Goal: Book appointment/travel/reservation

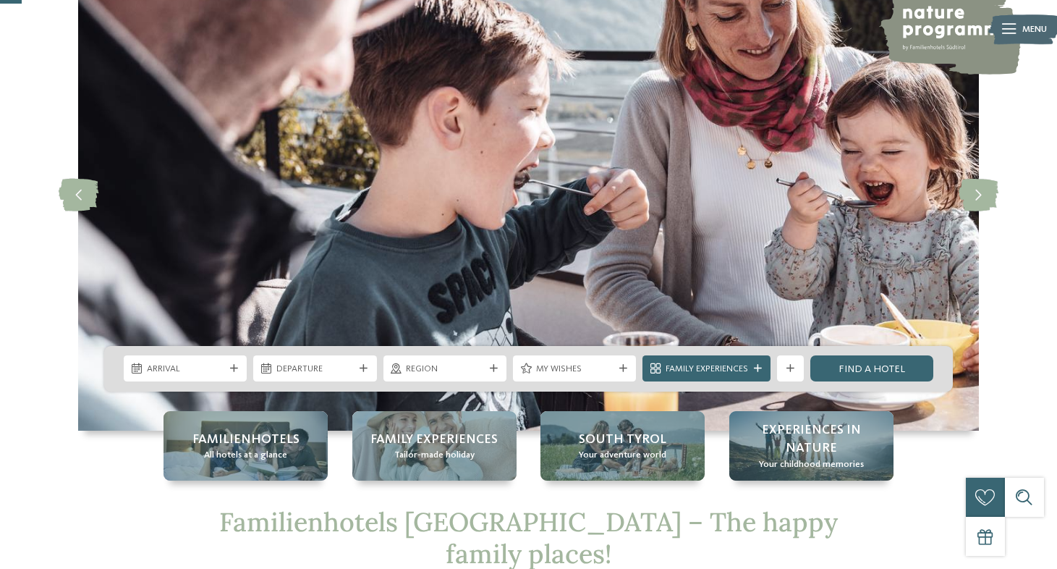
scroll to position [121, 0]
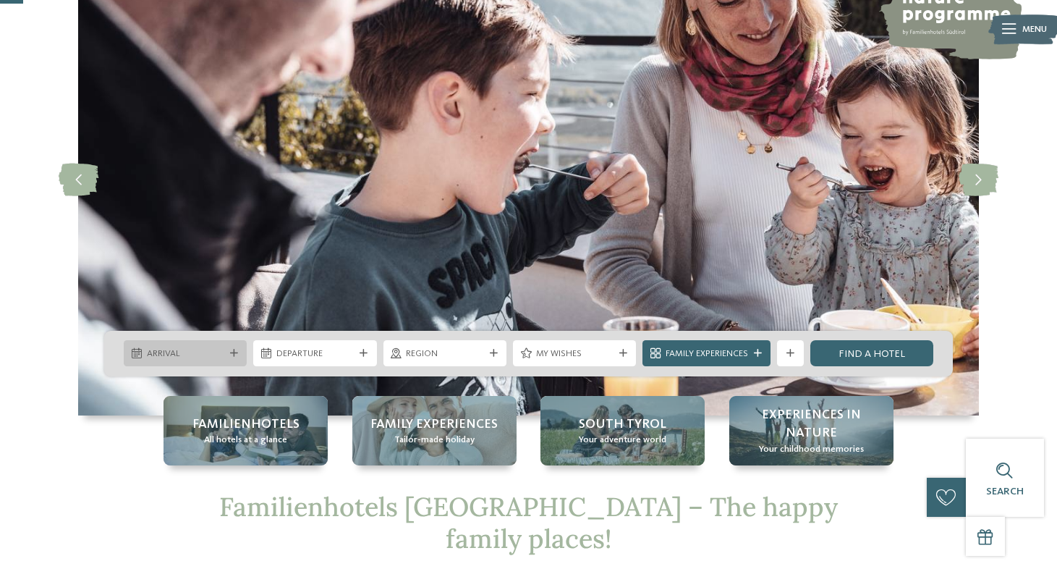
click at [225, 356] on div "Arrival" at bounding box center [185, 354] width 84 height 14
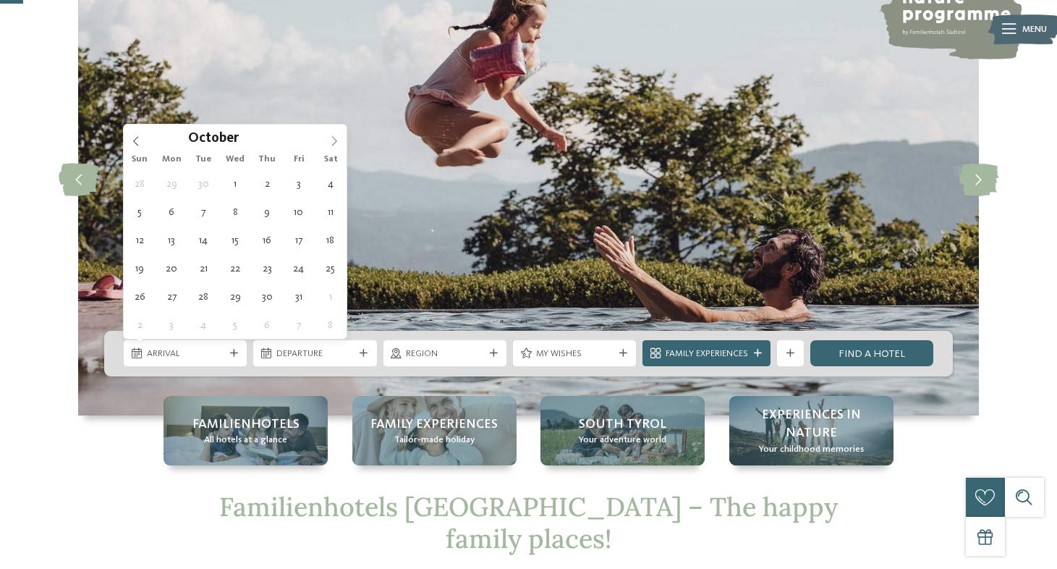
click at [334, 141] on icon at bounding box center [334, 141] width 10 height 10
type input "****"
click at [334, 141] on icon at bounding box center [334, 141] width 10 height 10
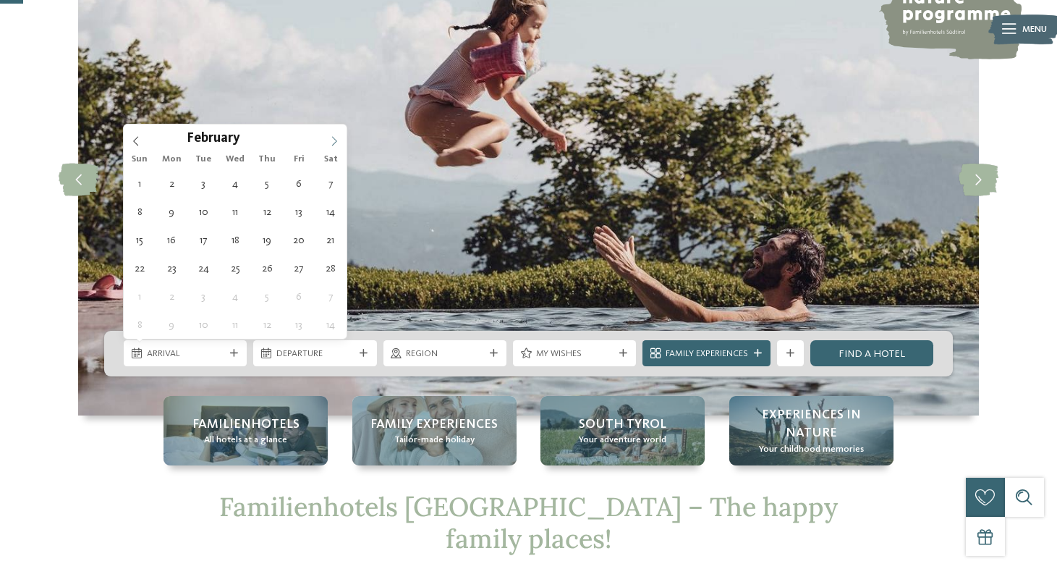
click at [334, 141] on icon at bounding box center [334, 141] width 10 height 10
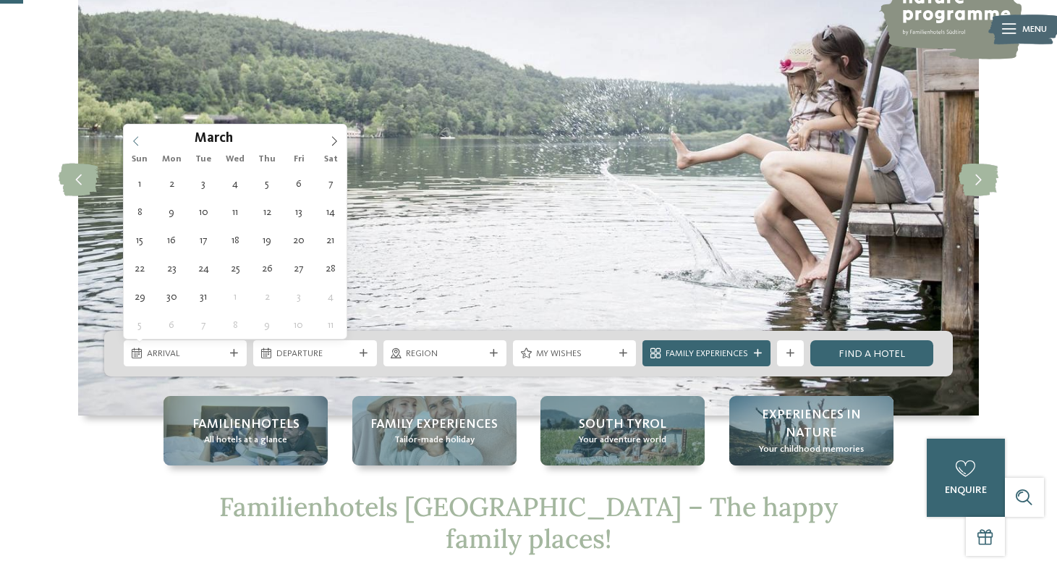
click at [132, 136] on icon at bounding box center [136, 141] width 10 height 10
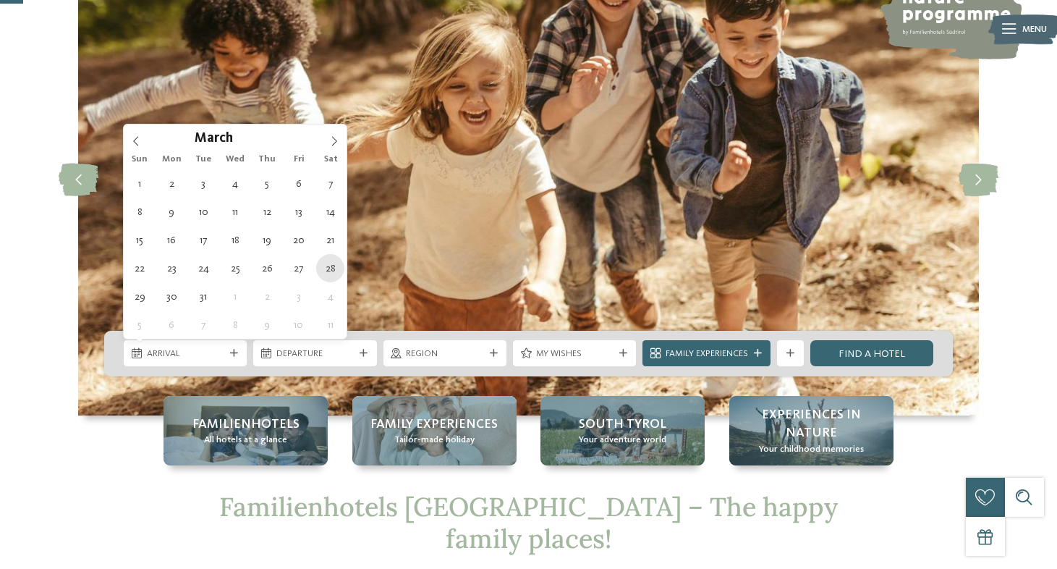
type div "28.03.2026"
type input "****"
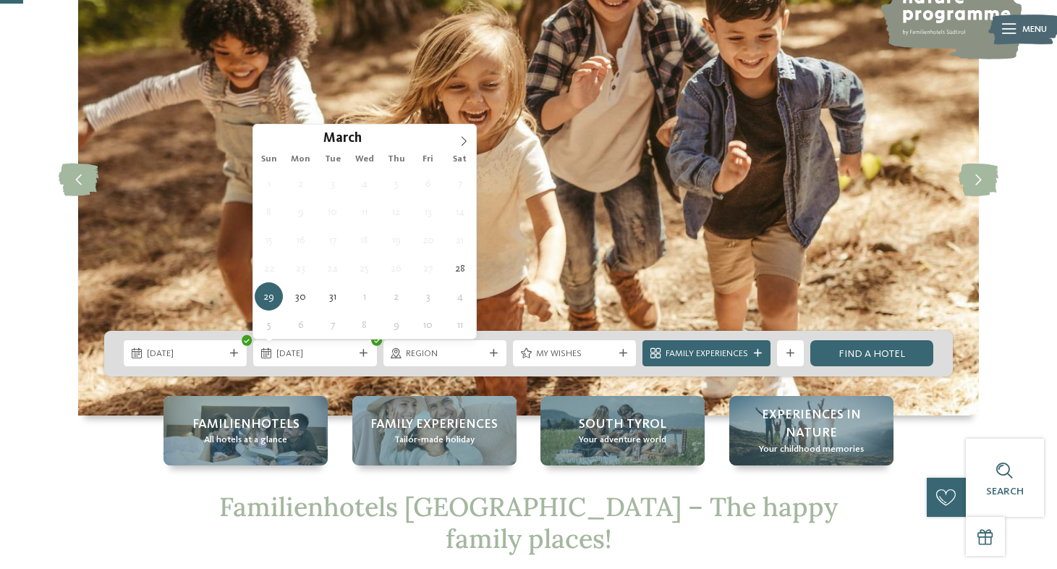
click at [193, 193] on img at bounding box center [528, 179] width 901 height 471
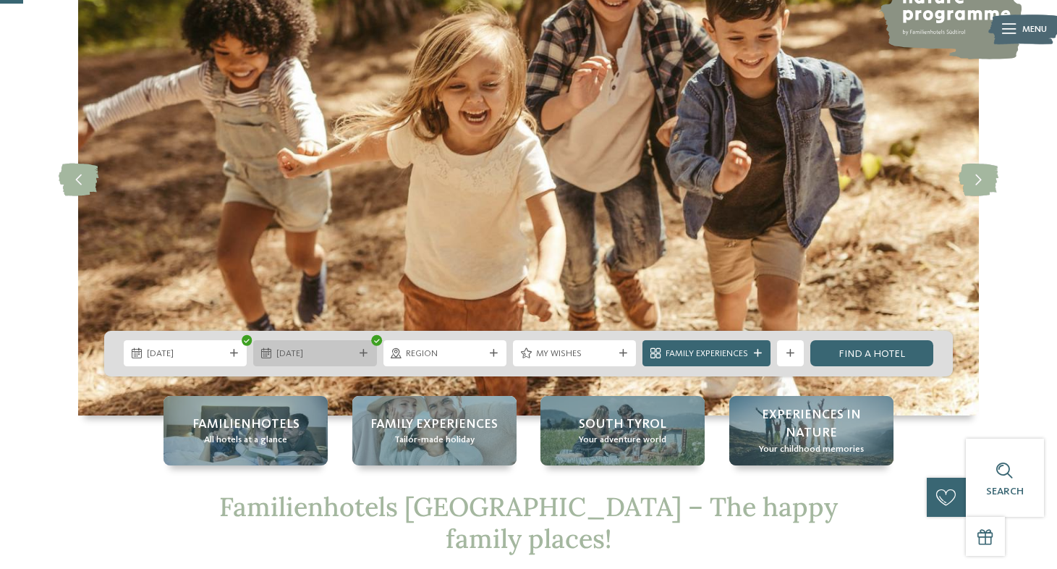
click at [345, 357] on span "29.03.2026" at bounding box center [314, 353] width 77 height 13
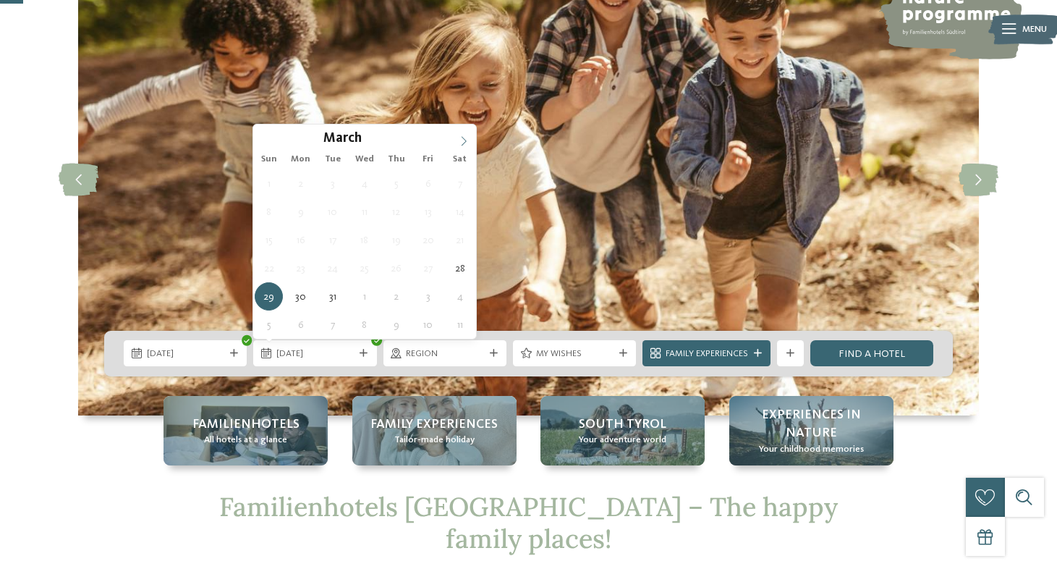
click at [464, 142] on icon at bounding box center [464, 141] width 10 height 10
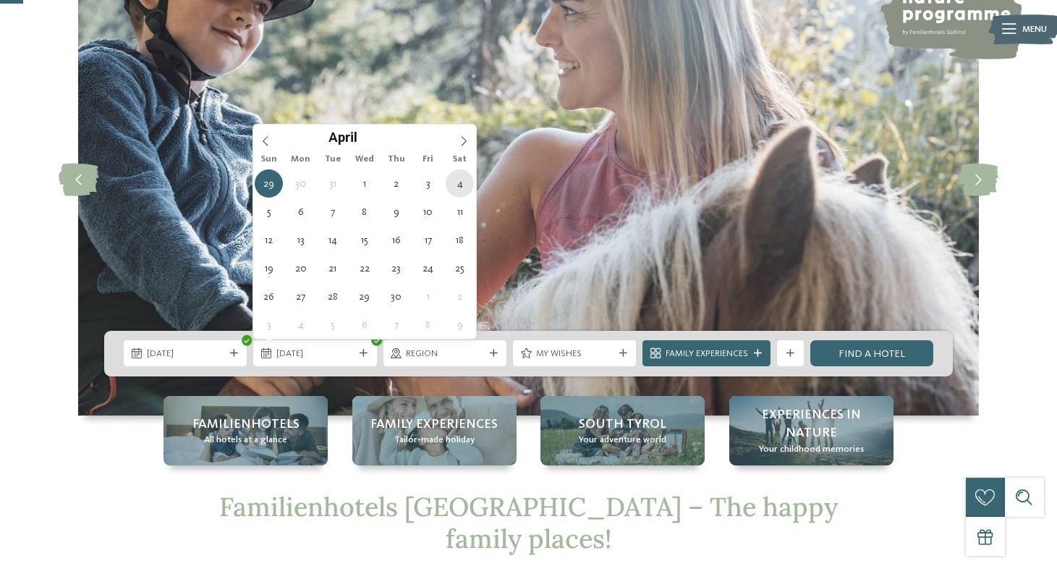
type div "04.04.2026"
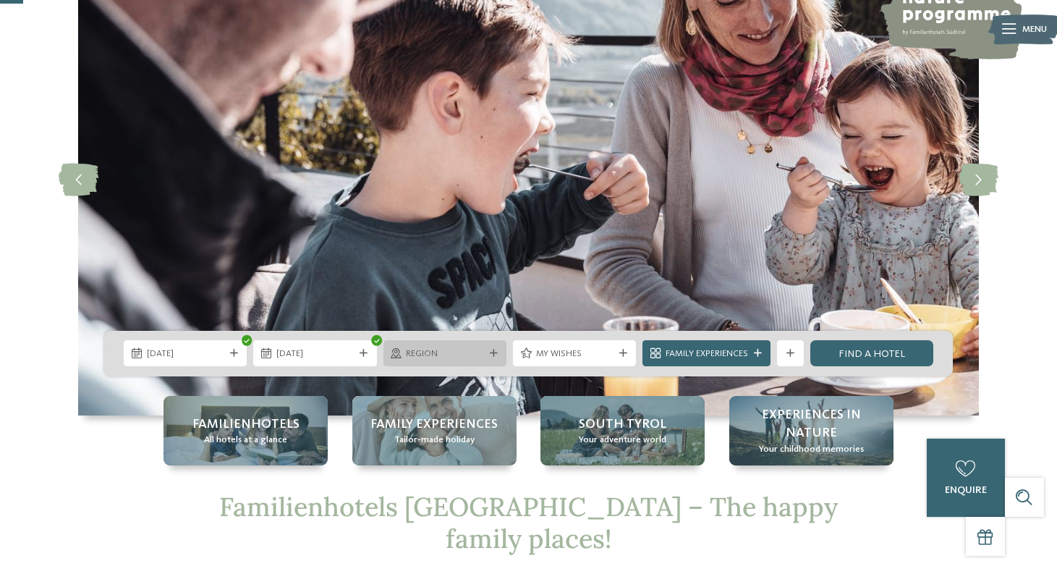
click at [491, 350] on icon at bounding box center [494, 354] width 8 height 8
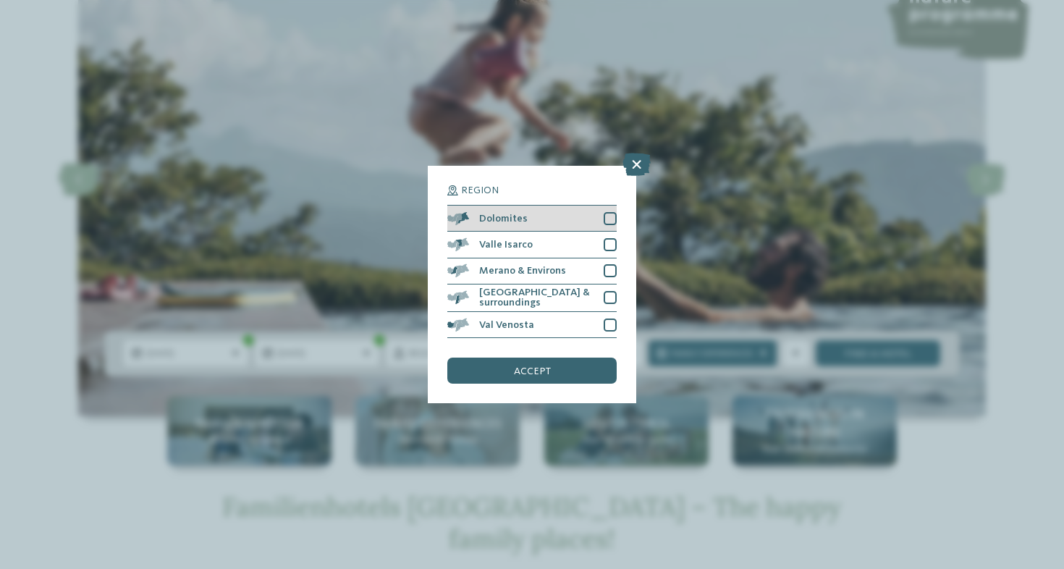
click at [609, 212] on div at bounding box center [610, 218] width 13 height 13
click at [581, 358] on div "accept" at bounding box center [531, 371] width 169 height 26
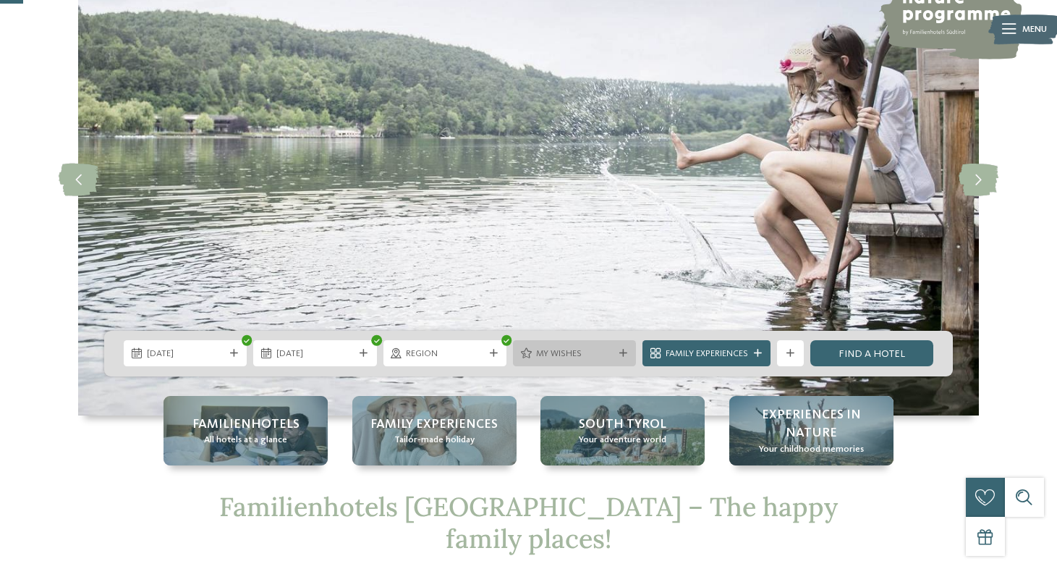
click at [585, 358] on span "My wishes" at bounding box center [574, 353] width 77 height 13
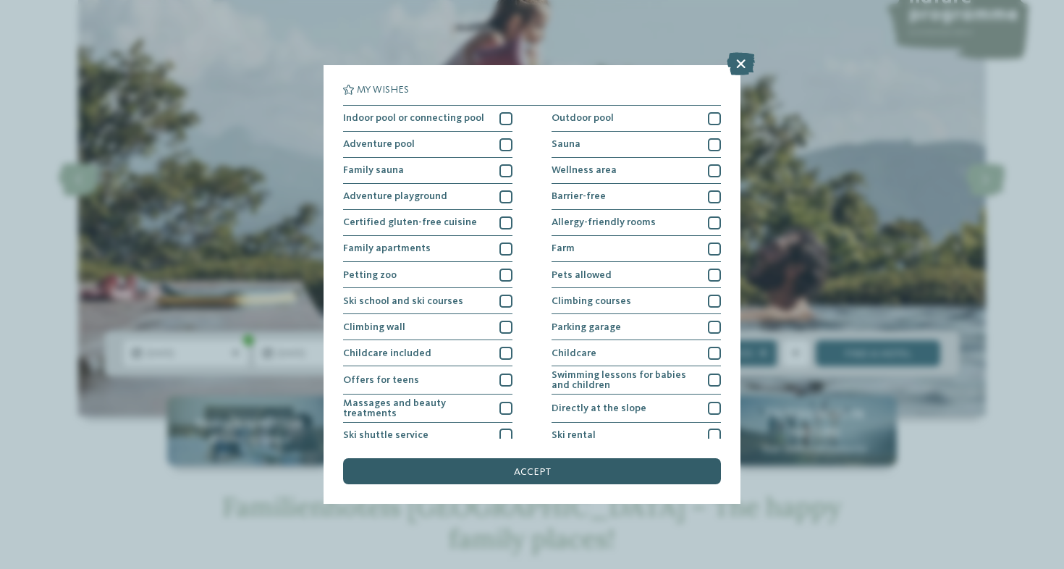
click at [573, 458] on div "accept" at bounding box center [532, 471] width 378 height 26
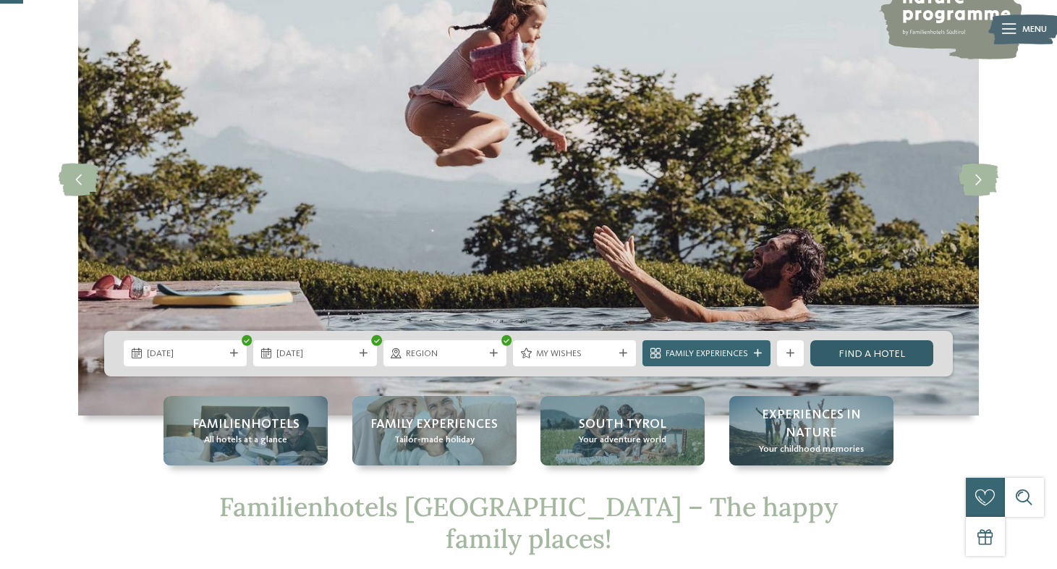
click at [884, 350] on link "Find a hotel" at bounding box center [872, 353] width 123 height 26
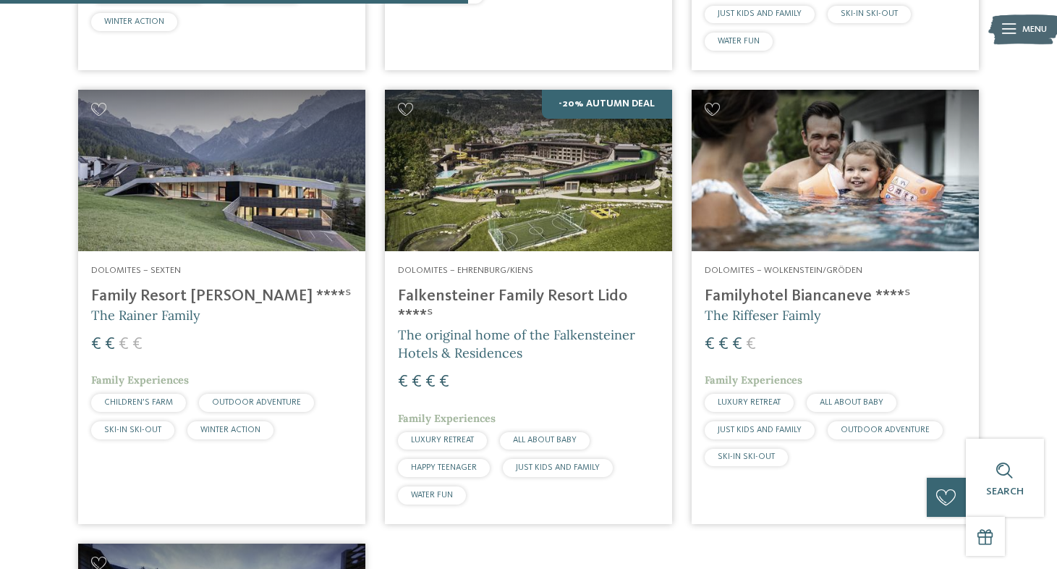
scroll to position [857, 0]
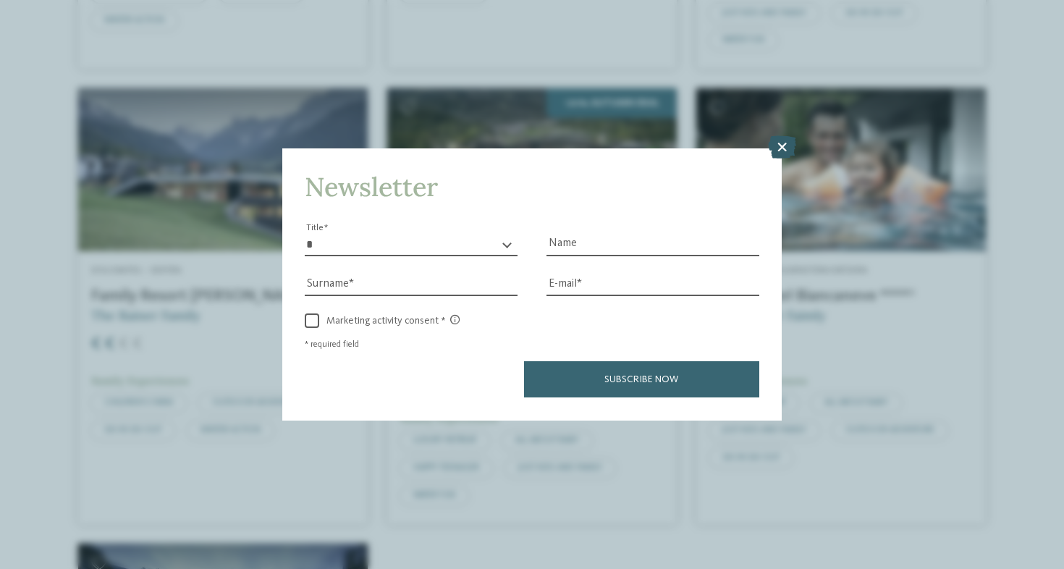
click at [782, 136] on icon at bounding box center [782, 147] width 28 height 23
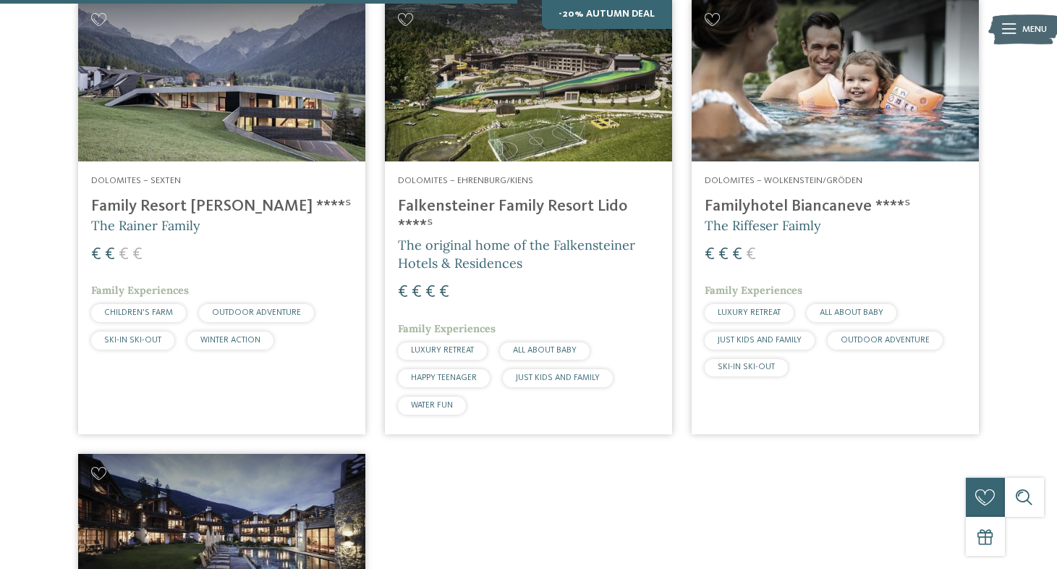
scroll to position [945, 0]
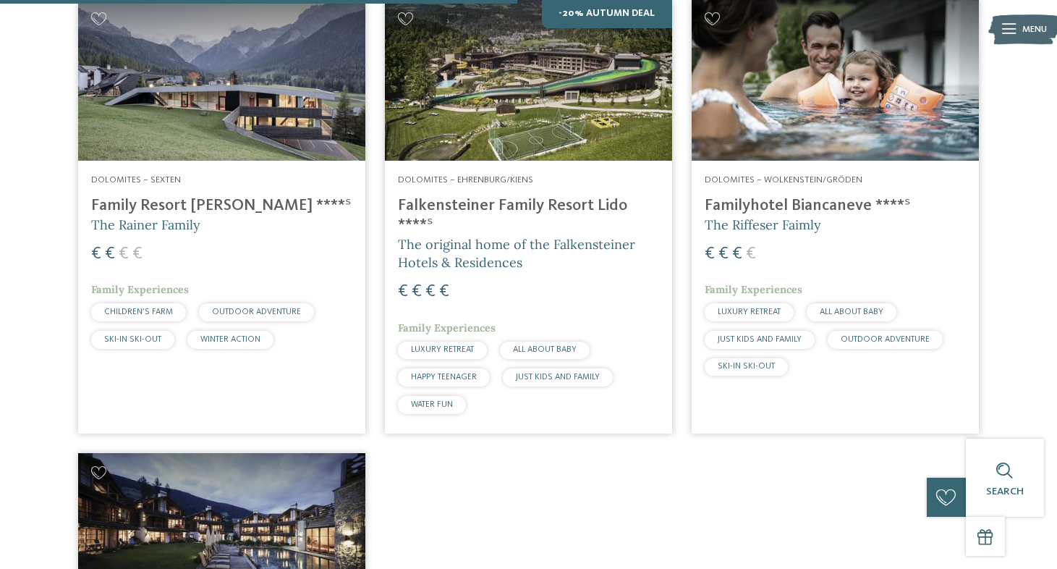
click at [786, 331] on div "JUST KIDS AND FAMILY" at bounding box center [760, 339] width 110 height 17
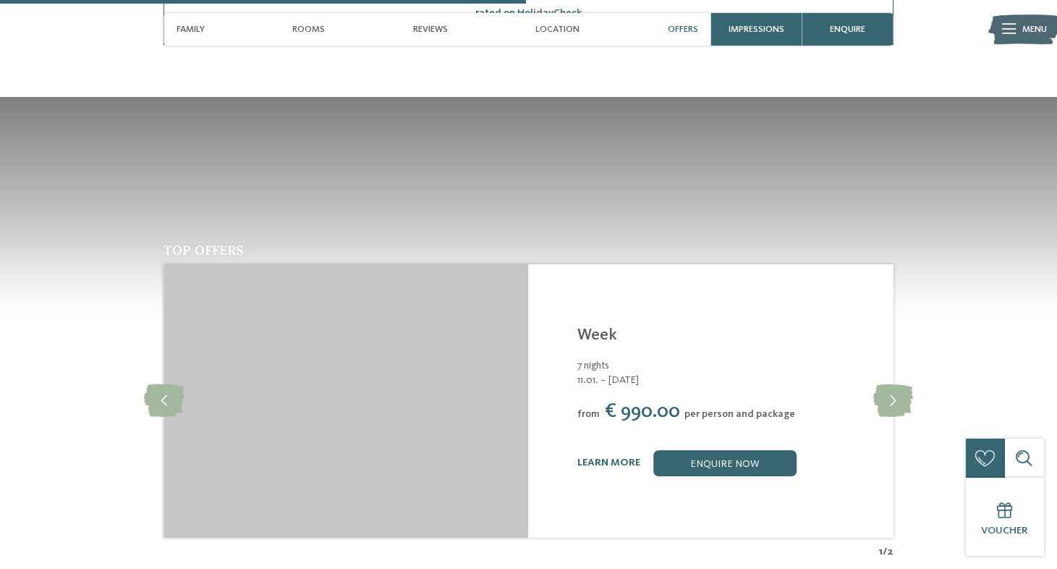
scroll to position [1790, 0]
